Goal: Task Accomplishment & Management: Manage account settings

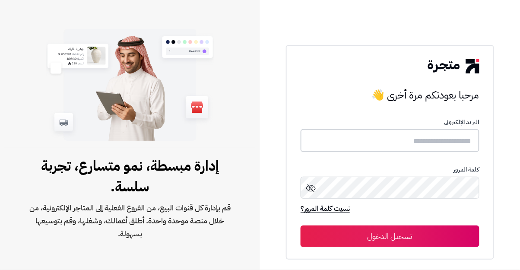
click at [414, 152] on input "text" at bounding box center [390, 140] width 179 height 23
click at [335, 152] on input "text" at bounding box center [390, 140] width 179 height 23
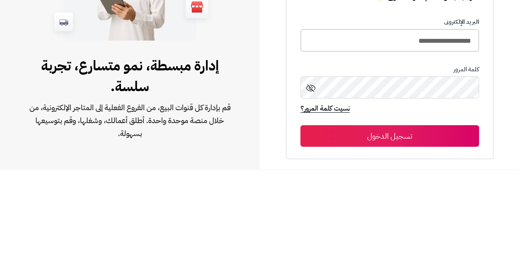
type input "**********"
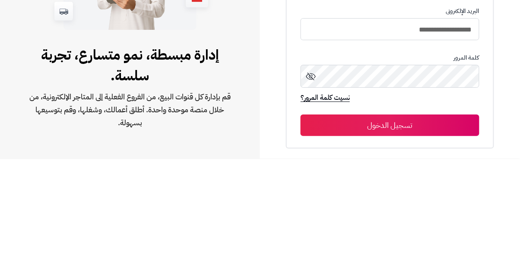
click at [401, 247] on button "تسجيل الدخول" at bounding box center [390, 236] width 179 height 22
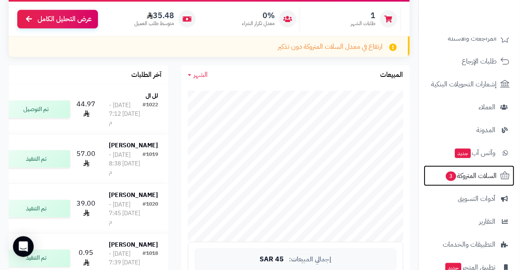
click at [495, 176] on span "السلات المتروكة 3" at bounding box center [471, 176] width 52 height 12
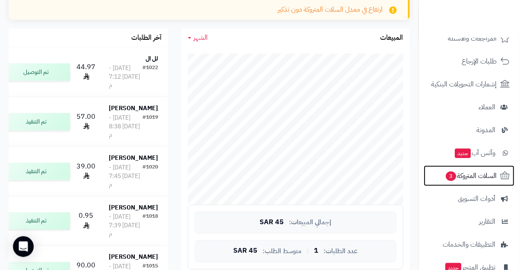
scroll to position [155, 0]
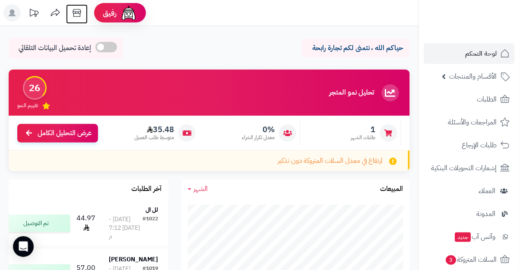
click at [78, 13] on icon at bounding box center [77, 13] width 8 height 8
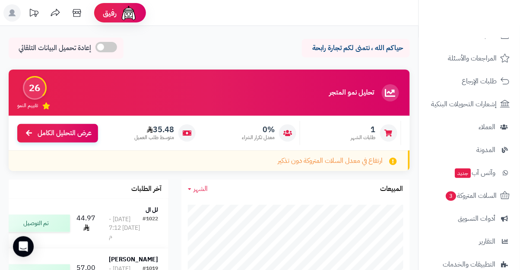
scroll to position [66, 0]
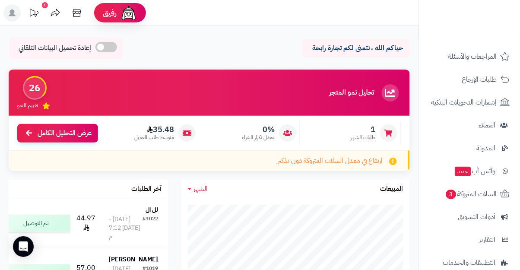
click at [8, 15] on rect at bounding box center [11, 12] width 17 height 17
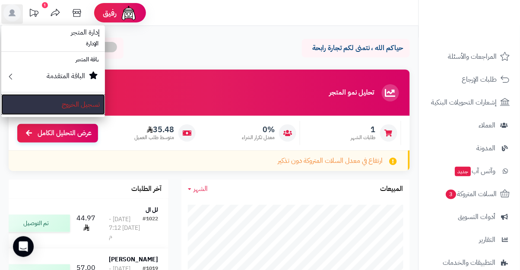
click at [79, 105] on link "تسجيل الخروج" at bounding box center [53, 104] width 104 height 21
